Goal: Contribute content: Contribute content

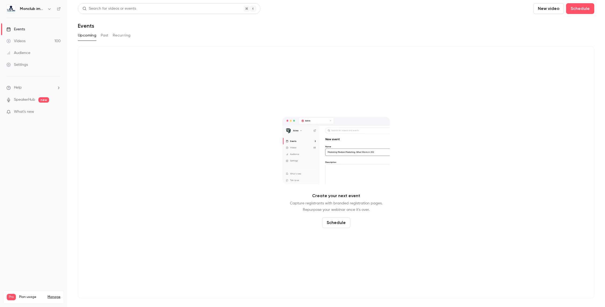
click at [34, 40] on link "Videos 100" at bounding box center [33, 41] width 67 height 12
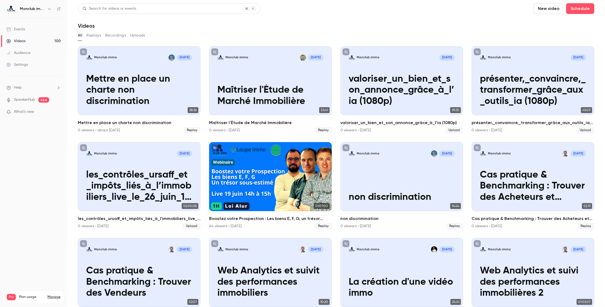
drag, startPoint x: 380, startPoint y: 27, endPoint x: 384, endPoint y: 25, distance: 4.7
click at [380, 27] on div "Videos" at bounding box center [336, 26] width 516 height 6
click at [422, 17] on header "Search for videos or events New video Schedule Videos" at bounding box center [336, 16] width 516 height 26
click at [421, 22] on header "Search for videos or events New video Schedule Videos" at bounding box center [336, 16] width 516 height 26
click at [34, 36] on link "Videos 100" at bounding box center [33, 41] width 67 height 12
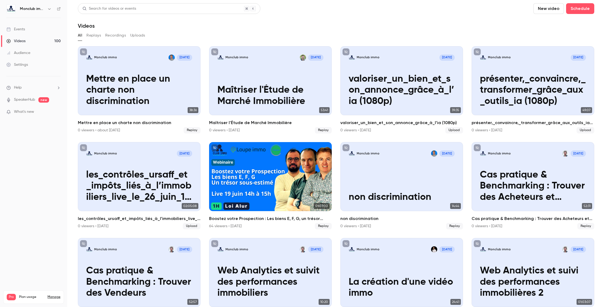
click at [545, 9] on button "New video" at bounding box center [548, 8] width 31 height 11
click at [554, 36] on div "Upload" at bounding box center [568, 37] width 41 height 5
click at [287, 28] on div "Videos" at bounding box center [336, 26] width 516 height 6
click at [544, 9] on button "New video" at bounding box center [548, 8] width 31 height 11
click at [560, 38] on div "Upload" at bounding box center [568, 37] width 41 height 5
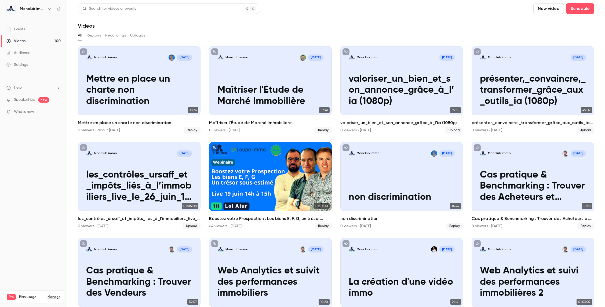
click at [370, 42] on div "All Replays Recordings Uploads" at bounding box center [336, 36] width 516 height 11
click at [556, 10] on button "New video" at bounding box center [548, 8] width 31 height 11
click at [556, 37] on div "Upload" at bounding box center [568, 37] width 41 height 5
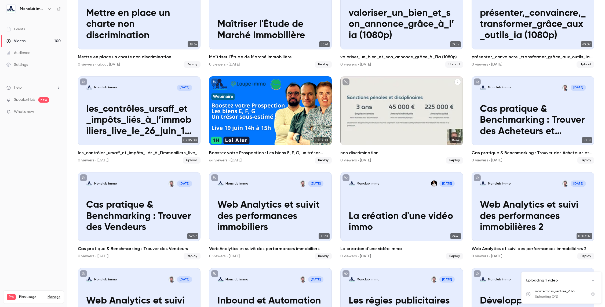
scroll to position [216, 0]
